Goal: Task Accomplishment & Management: Manage account settings

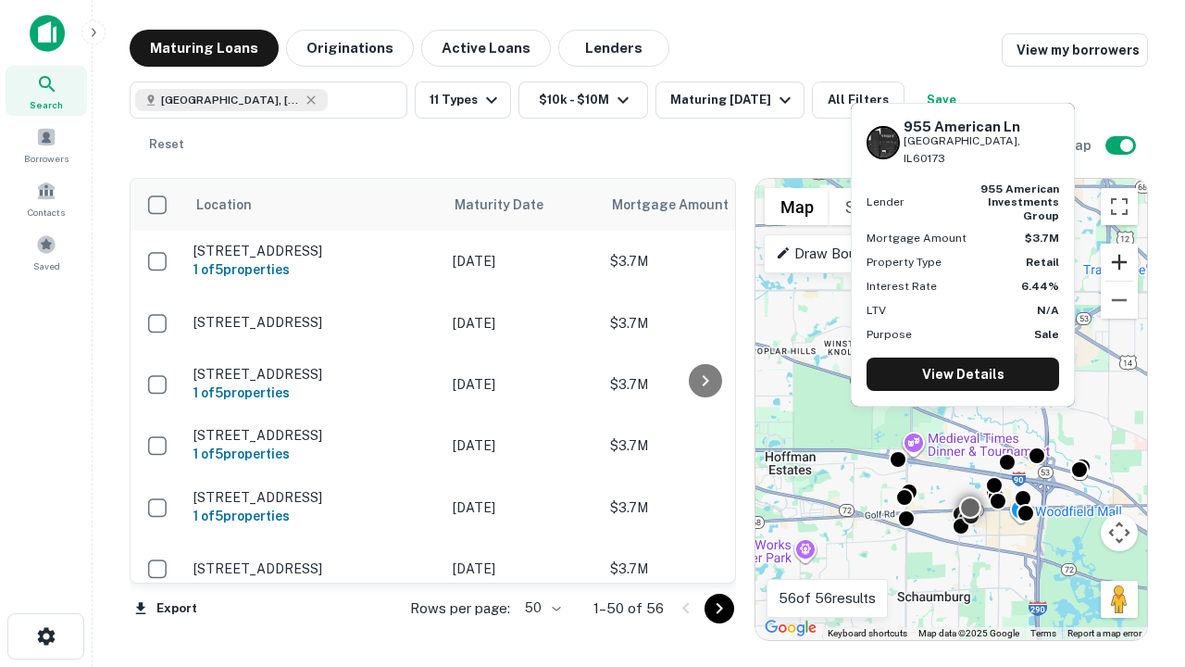
click at [1119, 262] on button "Zoom in" at bounding box center [1119, 261] width 37 height 37
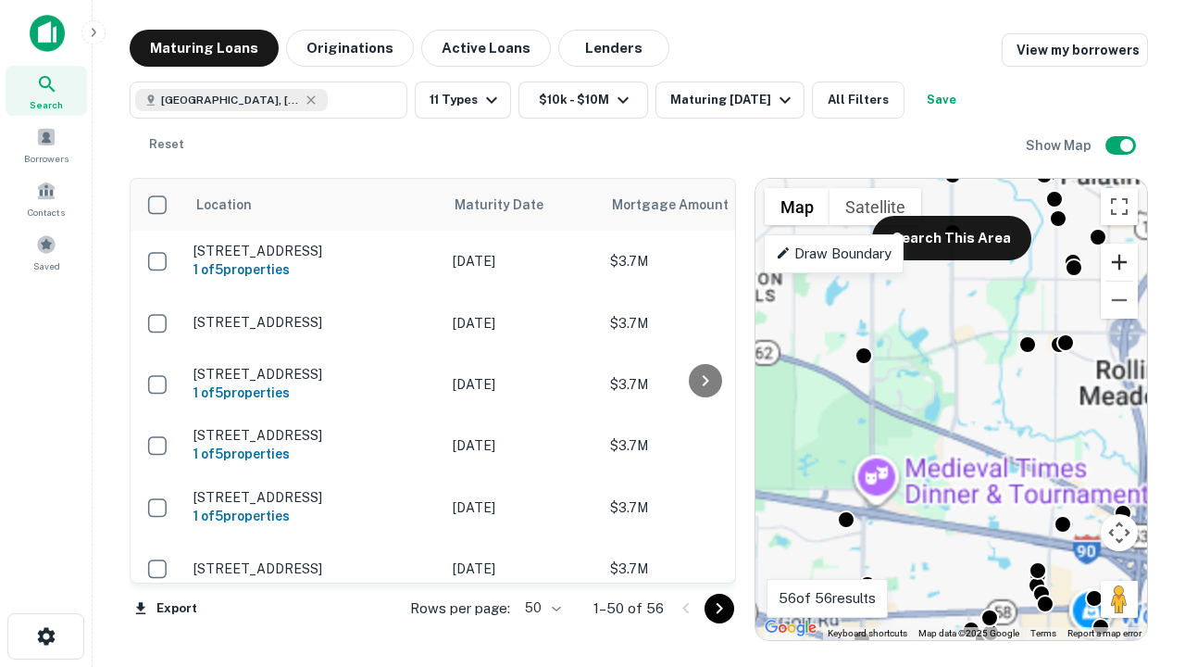
click at [1119, 262] on button "Zoom in" at bounding box center [1119, 261] width 37 height 37
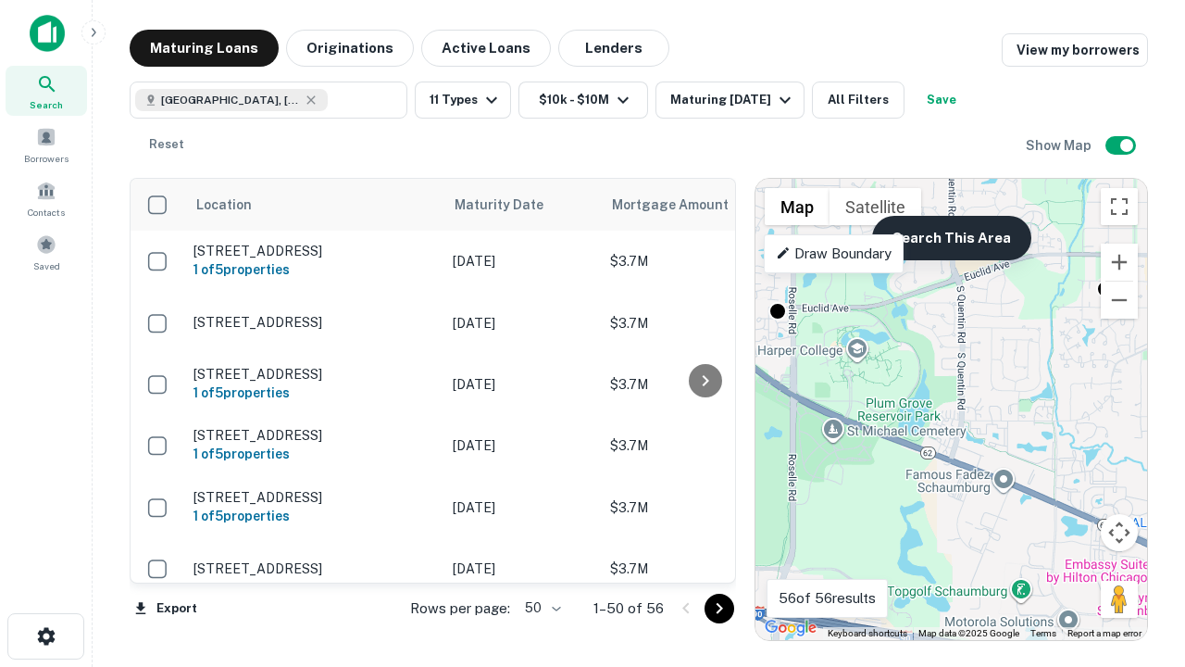
click at [951, 238] on button "Search This Area" at bounding box center [951, 238] width 159 height 44
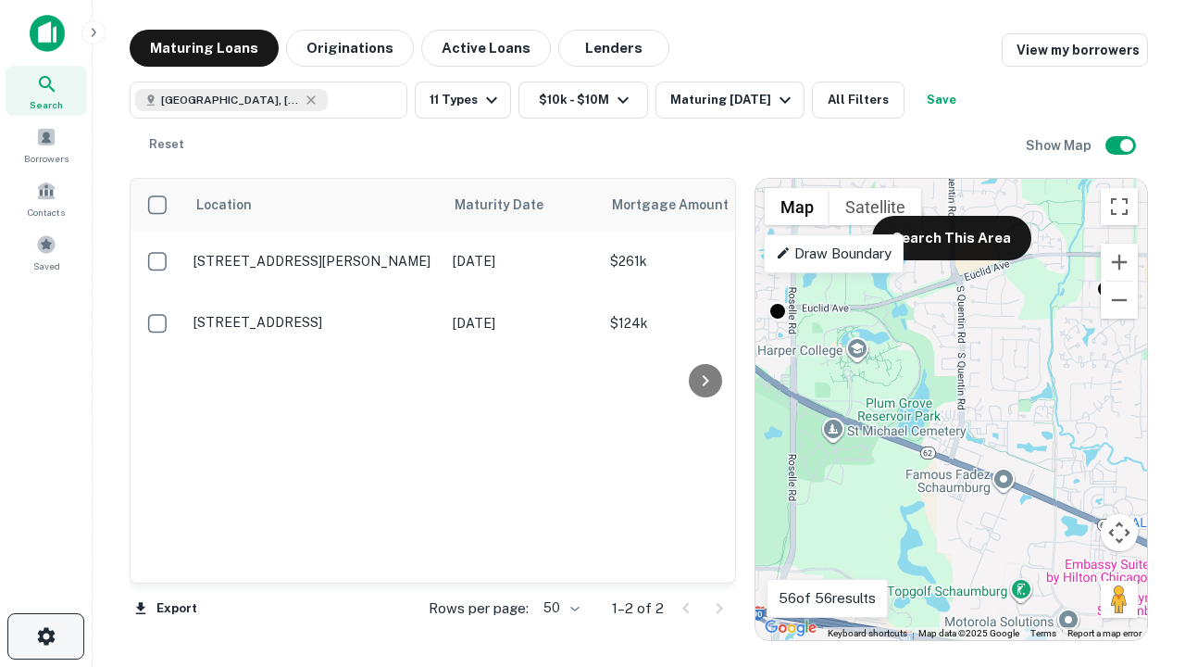
click at [45, 636] on icon "button" at bounding box center [46, 636] width 22 height 22
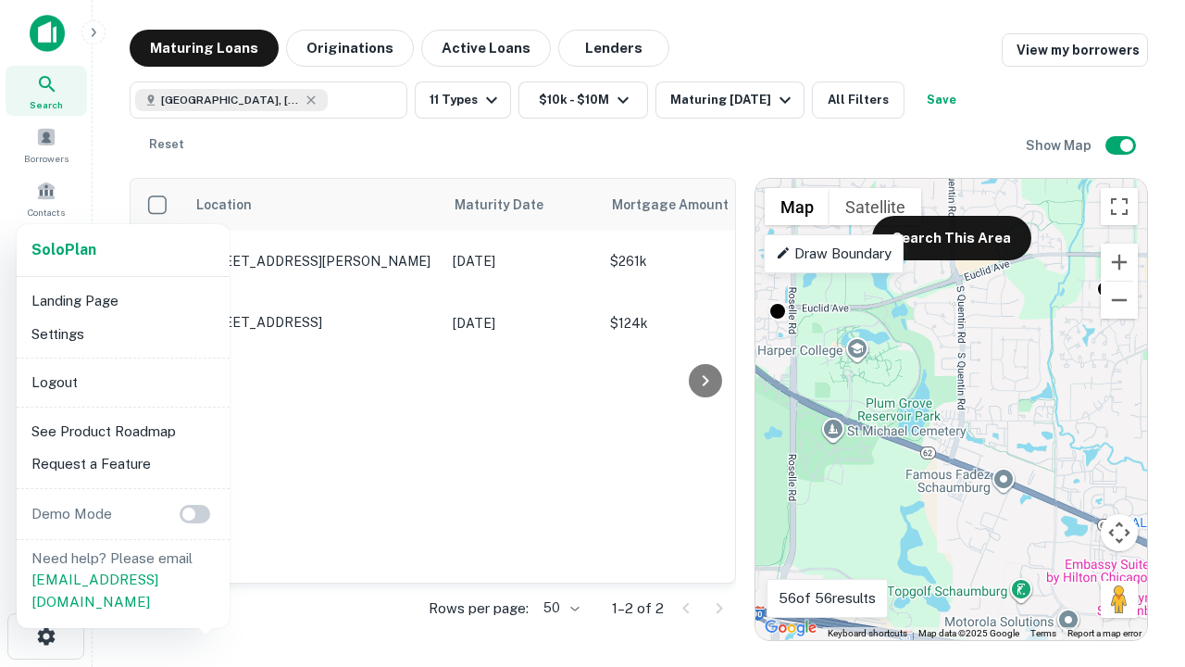
click at [122, 381] on li "Logout" at bounding box center [123, 382] width 198 height 33
